Goal: Book appointment/travel/reservation

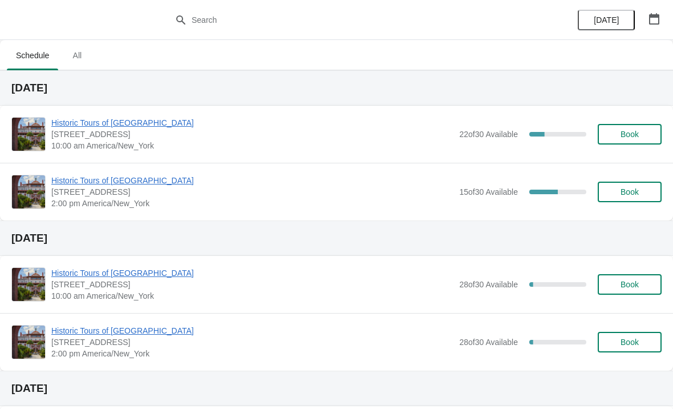
click at [92, 127] on span "Historic Tours of [GEOGRAPHIC_DATA]" at bounding box center [252, 122] width 402 height 11
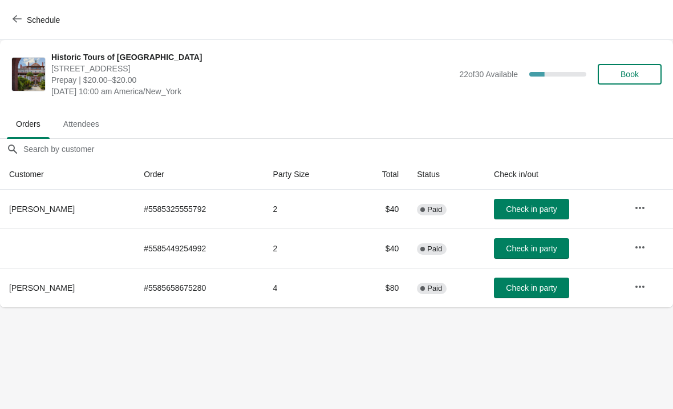
click at [25, 19] on span "Schedule" at bounding box center [37, 19] width 45 height 11
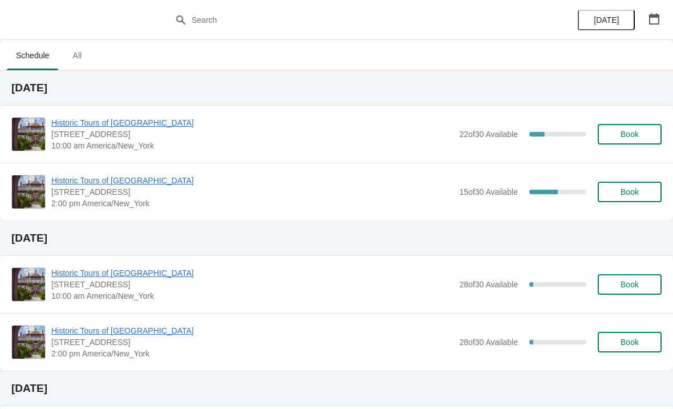
click at [140, 127] on span "Historic Tours of [GEOGRAPHIC_DATA]" at bounding box center [252, 122] width 402 height 11
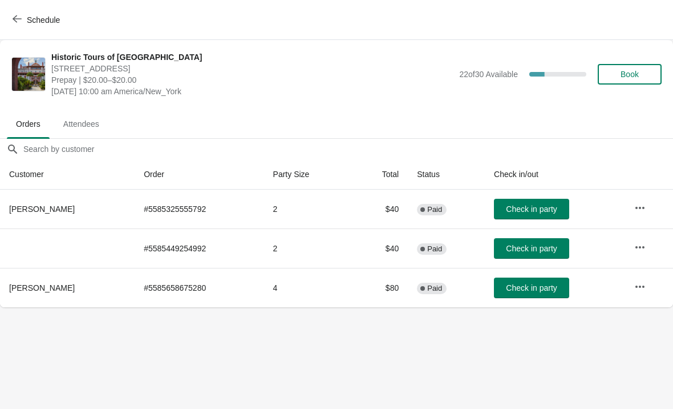
click at [638, 246] on icon "button" at bounding box center [640, 246] width 9 height 2
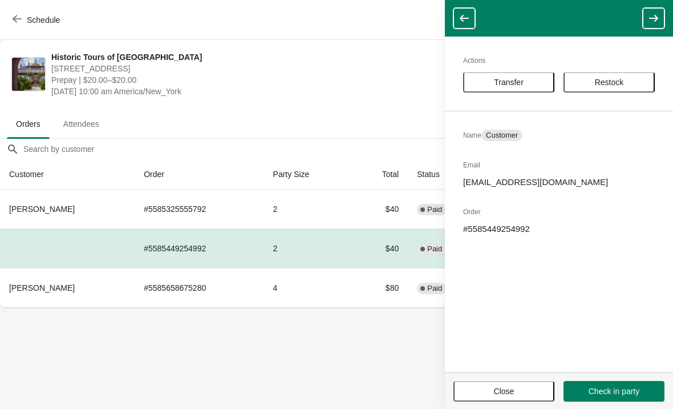
click at [326, 93] on span "[DATE] 10:00 am America/New_York" at bounding box center [252, 91] width 402 height 11
click at [341, 96] on span "[DATE] 10:00 am America/New_York" at bounding box center [252, 91] width 402 height 11
click at [503, 392] on span "Close" at bounding box center [504, 390] width 21 height 9
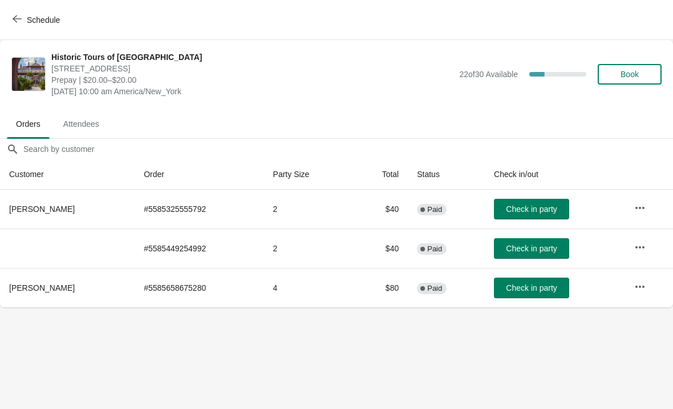
click at [10, 29] on button "Schedule" at bounding box center [37, 20] width 63 height 21
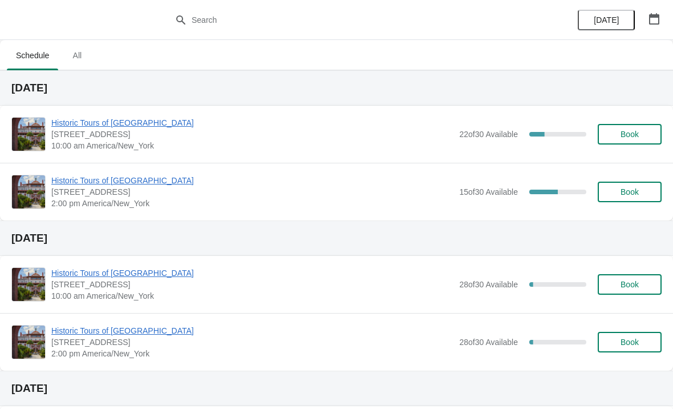
click at [114, 124] on span "Historic Tours of [GEOGRAPHIC_DATA]" at bounding box center [252, 122] width 402 height 11
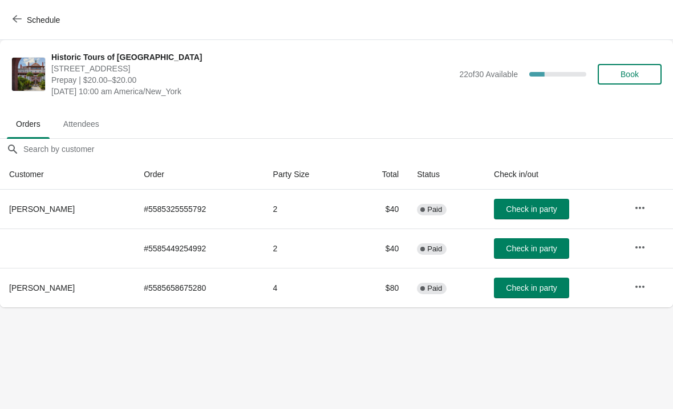
click at [510, 205] on span "Check in party" at bounding box center [531, 208] width 51 height 9
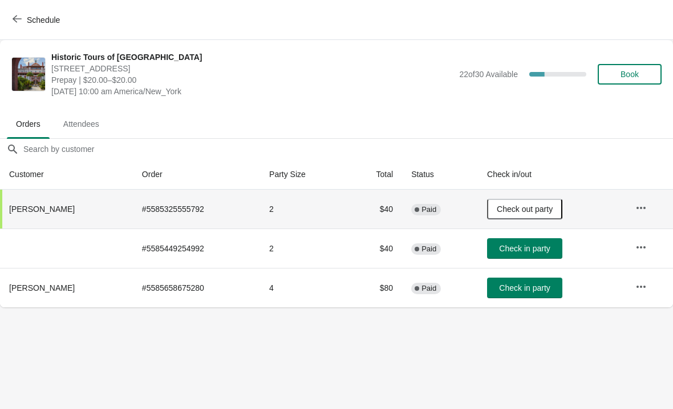
click at [638, 250] on icon "button" at bounding box center [641, 246] width 11 height 11
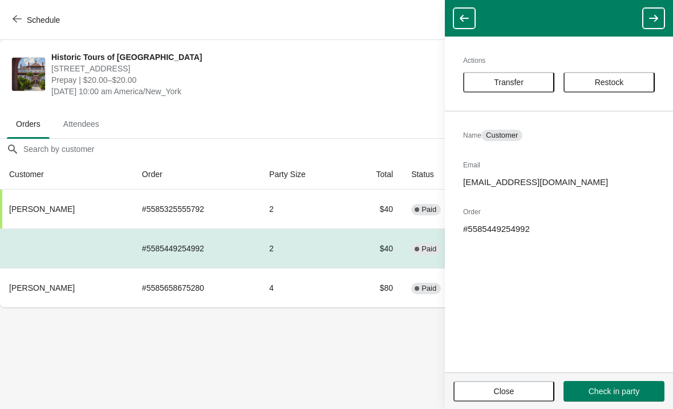
click at [611, 381] on button "Check in party" at bounding box center [614, 391] width 101 height 21
click at [388, 81] on span "Prepay | $20.00–$20.00" at bounding box center [252, 79] width 402 height 11
click at [486, 390] on span "Close" at bounding box center [504, 390] width 80 height 9
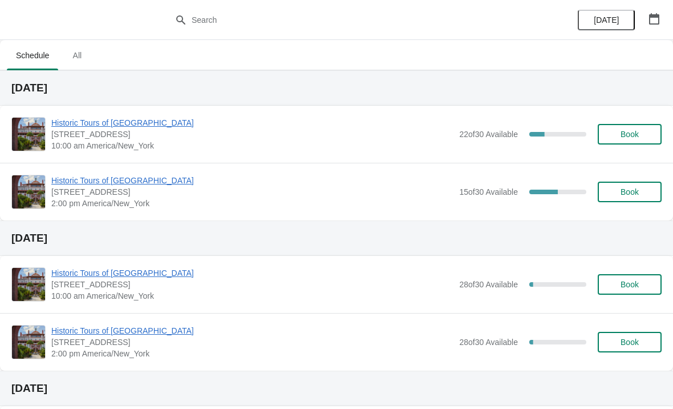
click at [99, 117] on span "Historic Tours of [GEOGRAPHIC_DATA]" at bounding box center [252, 122] width 402 height 11
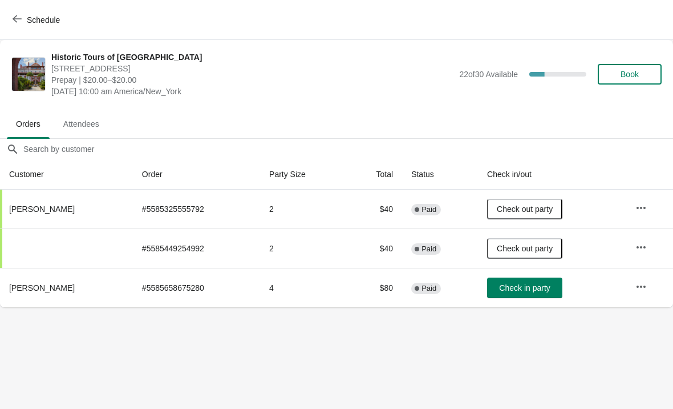
click at [514, 292] on span "Check in party" at bounding box center [524, 287] width 51 height 9
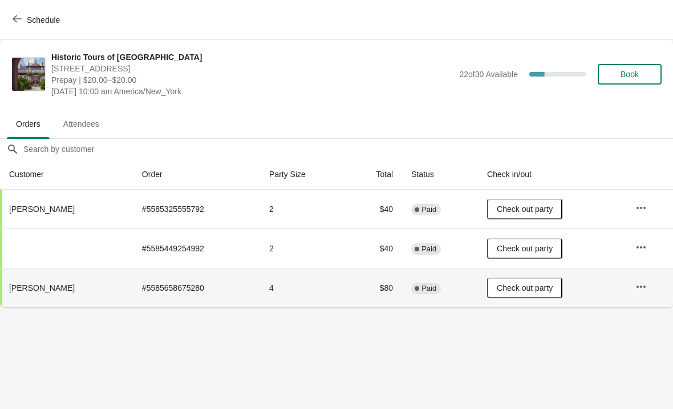
click at [346, 343] on body "Schedule Historic Tours of Flagler College 74 King Street, St. Augustine, FL, U…" at bounding box center [336, 204] width 673 height 409
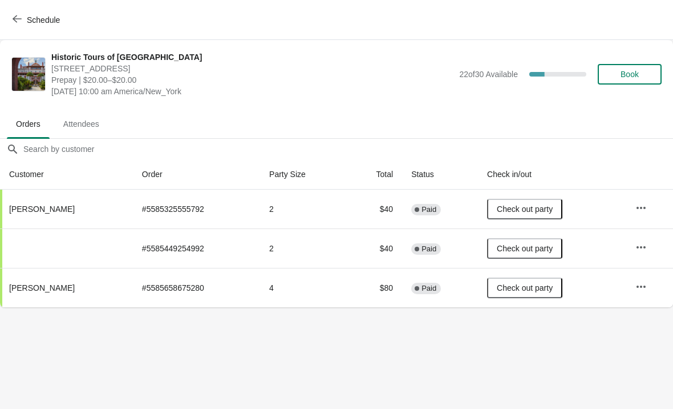
click at [626, 98] on div "Historic Tours of Flagler College 74 King Street, St. Augustine, FL, USA Prepay…" at bounding box center [336, 74] width 673 height 68
click at [614, 78] on span "Book" at bounding box center [629, 74] width 43 height 9
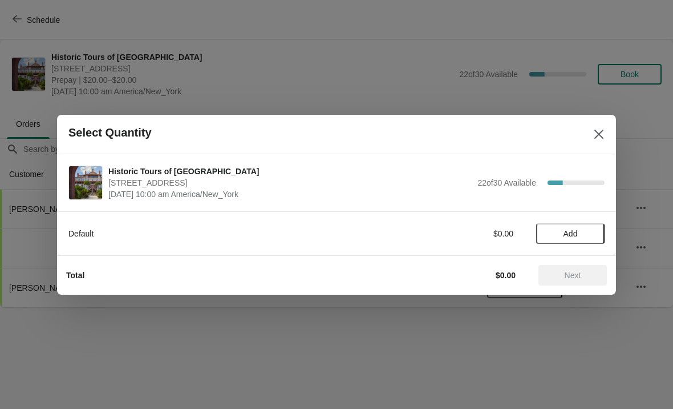
click at [580, 234] on span "Add" at bounding box center [571, 233] width 48 height 9
click at [587, 237] on icon at bounding box center [590, 233] width 12 height 12
click at [563, 265] on button "Next" at bounding box center [573, 275] width 68 height 21
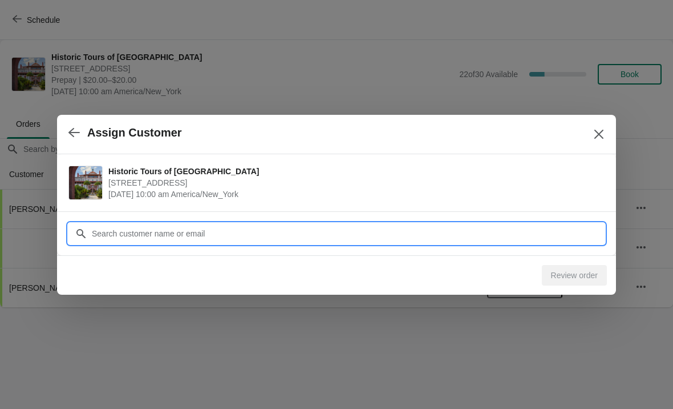
click at [405, 307] on div "Assign Customer Historic Tours of Flagler College 74 King Street, St. Augustine…" at bounding box center [336, 307] width 673 height 0
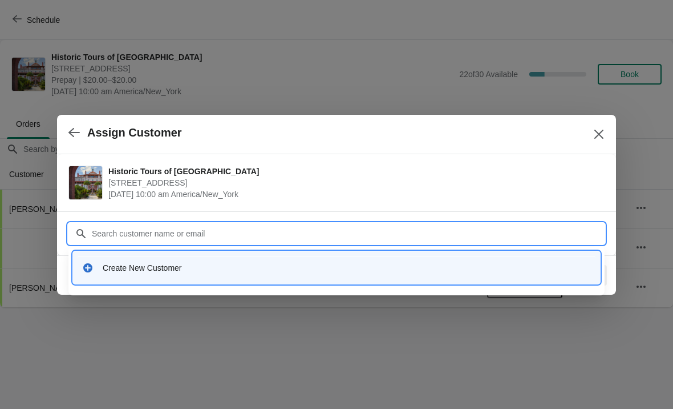
click at [168, 274] on div "Create New Customer" at bounding box center [337, 267] width 518 height 23
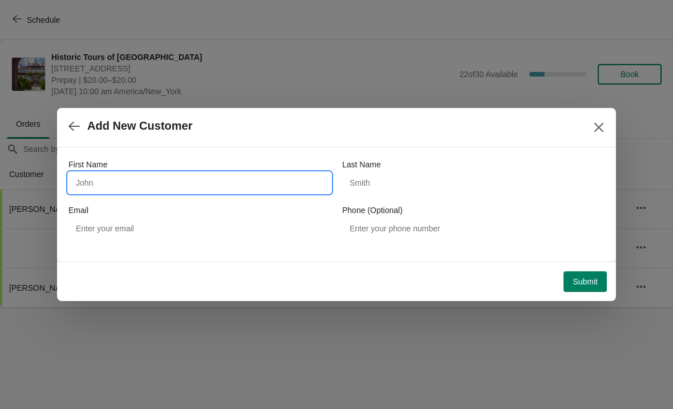
click at [199, 189] on input "First Name" at bounding box center [199, 182] width 263 height 21
type input "C"
type input "Kyle"
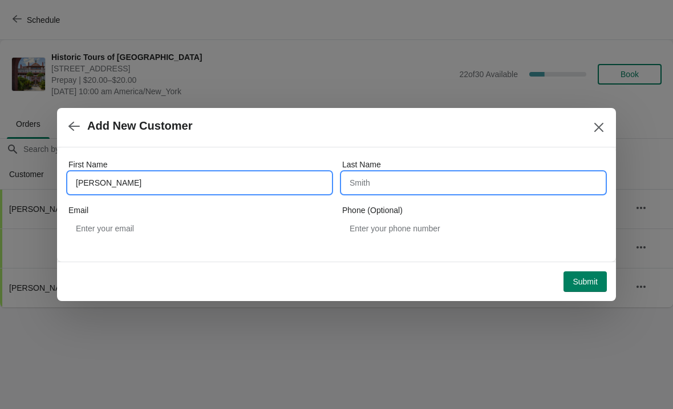
click at [412, 191] on input "Last Name" at bounding box center [473, 182] width 263 height 21
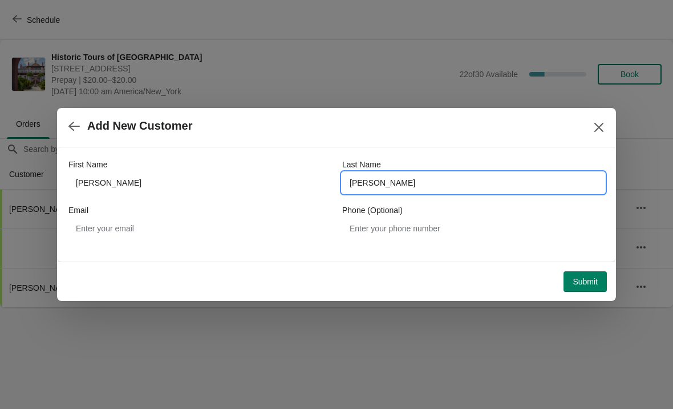
type input "Hallman"
click at [212, 147] on div "Add New Customer" at bounding box center [336, 127] width 559 height 39
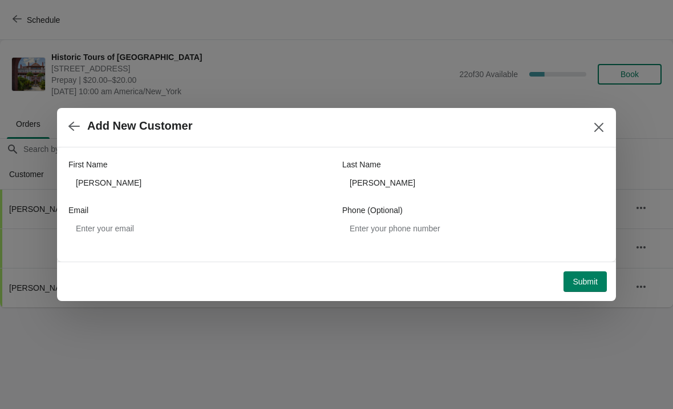
click at [583, 283] on span "Submit" at bounding box center [585, 281] width 25 height 9
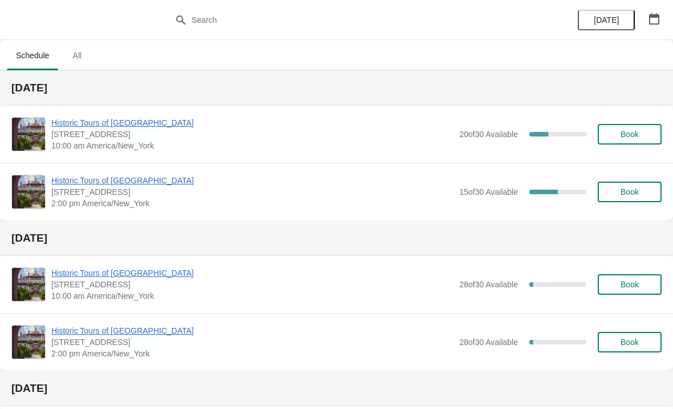
click at [77, 110] on div "Historic Tours of Flagler College 74 King Street, St. Augustine, FL, USA 10:00 …" at bounding box center [336, 134] width 673 height 57
click at [96, 123] on span "Historic Tours of [GEOGRAPHIC_DATA]" at bounding box center [252, 122] width 402 height 11
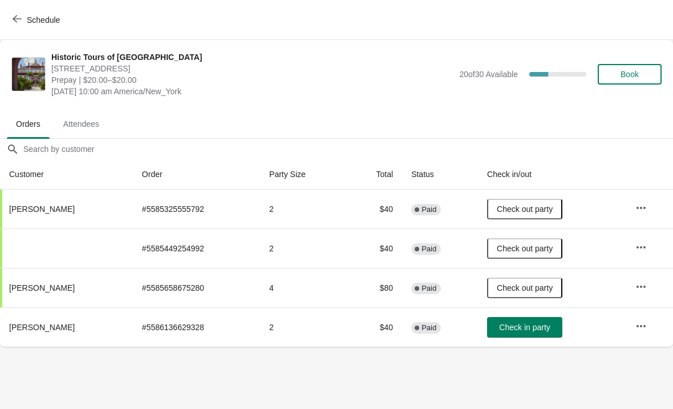
click at [523, 323] on span "Check in party" at bounding box center [524, 326] width 51 height 9
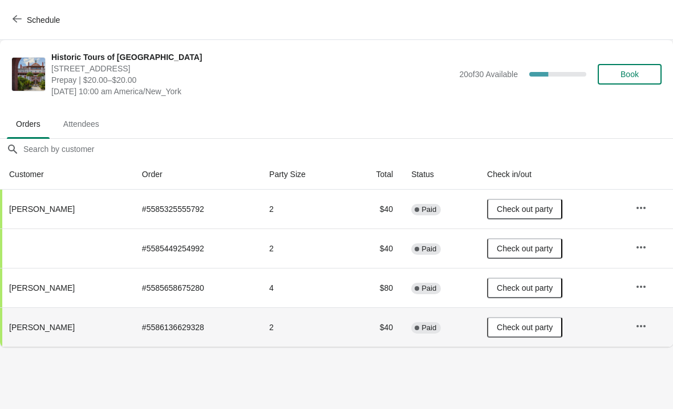
click at [17, 10] on button "Schedule" at bounding box center [37, 20] width 63 height 21
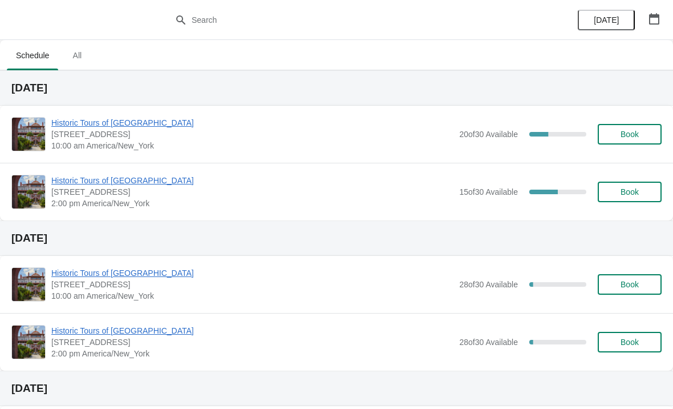
click at [92, 113] on div "Historic Tours of Flagler College 74 King Street, St. Augustine, FL, USA 10:00 …" at bounding box center [336, 134] width 673 height 57
click at [83, 126] on span "Historic Tours of [GEOGRAPHIC_DATA]" at bounding box center [252, 122] width 402 height 11
